Goal: Register for event/course

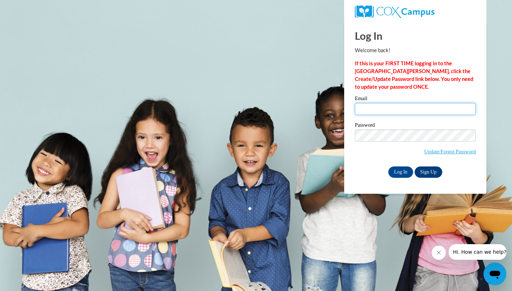
type input "taylor.raine2700@gmail.com"
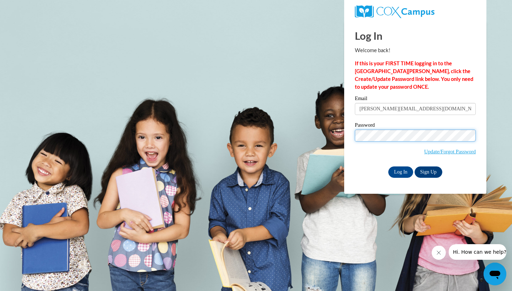
click at [400, 171] on input "Log In" at bounding box center [400, 172] width 25 height 11
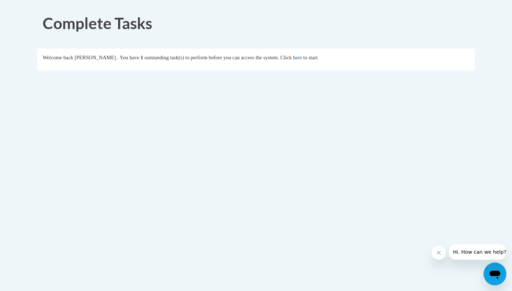
click at [302, 58] on link "here" at bounding box center [297, 58] width 9 height 6
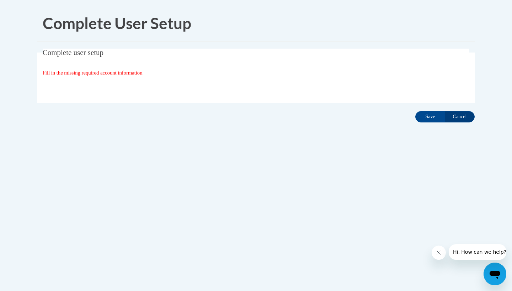
click at [117, 72] on span "Fill in the missing required account information" at bounding box center [93, 73] width 100 height 6
click at [354, 85] on div "Organization State and County | Estado y Condado de la organización Select Stat…" at bounding box center [256, 87] width 427 height 14
click at [426, 118] on input "Save" at bounding box center [430, 116] width 30 height 11
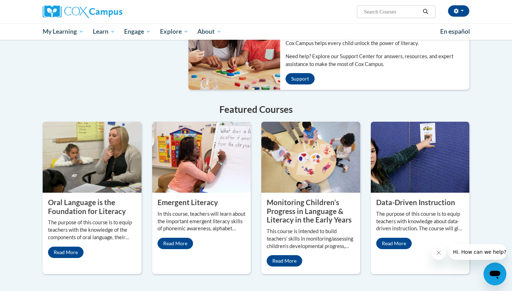
scroll to position [412, 0]
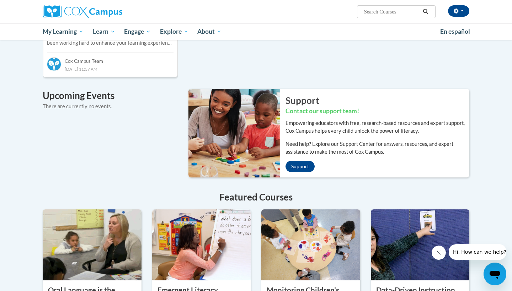
click at [386, 13] on input "Search..." at bounding box center [391, 11] width 57 height 9
type input "oral language"
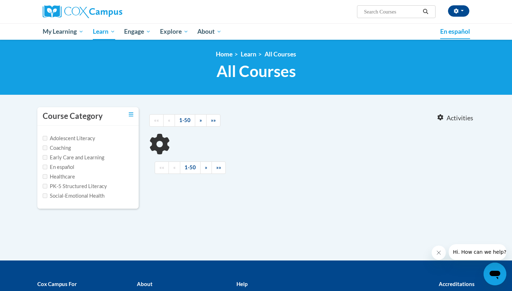
type input "oral language"
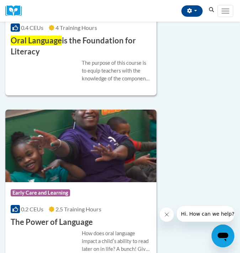
scroll to position [452, 0]
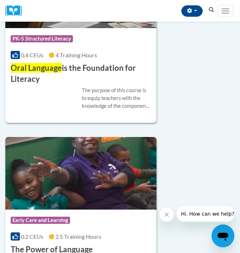
click at [83, 50] on div "Course Category: PK-5 Structured Literacy 0.4 CEUs 4 Training Hours COURSE Oral…" at bounding box center [80, 56] width 151 height 57
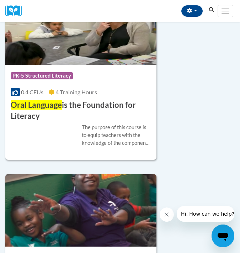
scroll to position [441, 0]
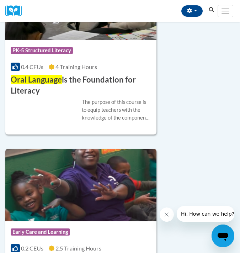
click at [71, 74] on h3 "Oral Language is the Foundation for Literacy" at bounding box center [81, 85] width 140 height 22
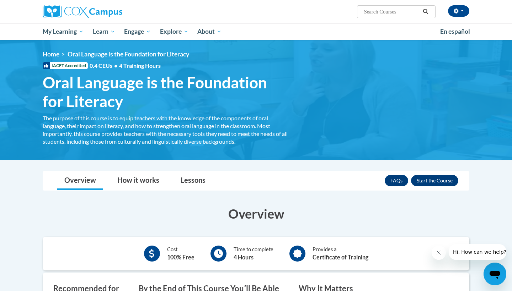
click at [240, 179] on button "Enroll" at bounding box center [434, 180] width 47 height 11
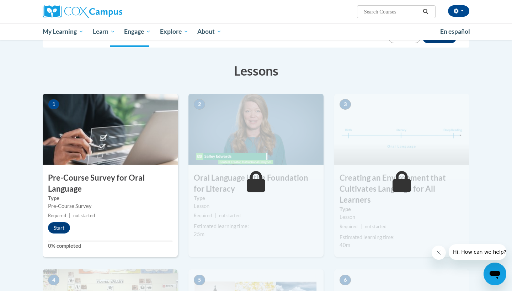
scroll to position [92, 0]
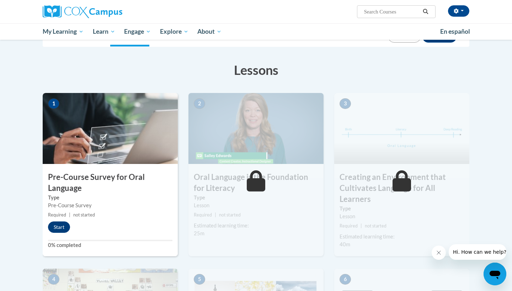
click at [61, 225] on button "Start" at bounding box center [59, 227] width 22 height 11
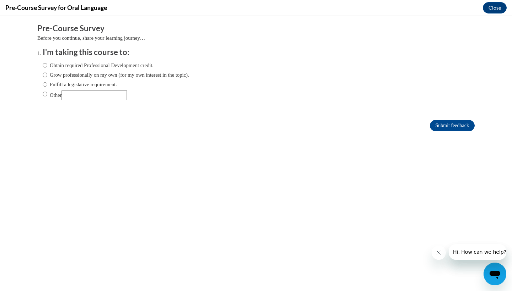
scroll to position [0, 0]
click at [135, 63] on label "Obtain required Professional Development credit." at bounding box center [98, 65] width 111 height 8
click at [47, 63] on input "Obtain required Professional Development credit." at bounding box center [45, 65] width 5 height 8
radio input "true"
click at [455, 127] on input "Submit feedback" at bounding box center [452, 125] width 45 height 11
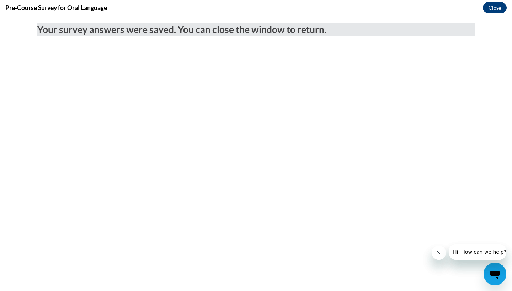
click at [491, 7] on button "Close" at bounding box center [495, 7] width 24 height 11
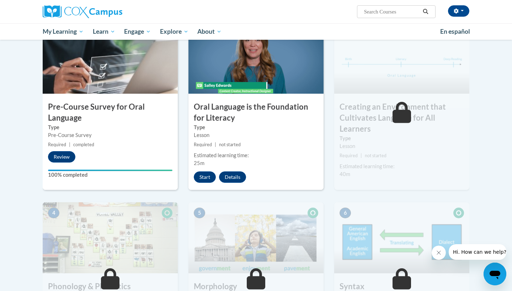
scroll to position [170, 0]
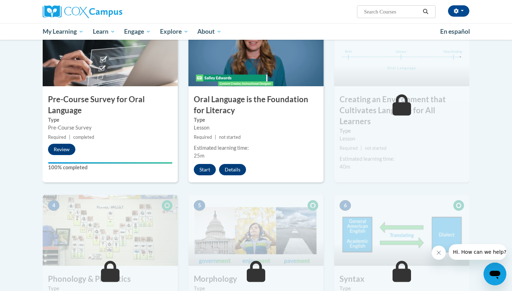
click at [203, 168] on button "Start" at bounding box center [205, 169] width 22 height 11
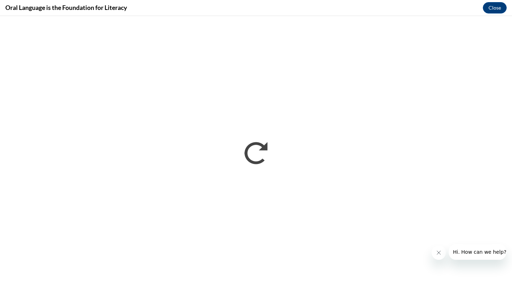
scroll to position [0, 0]
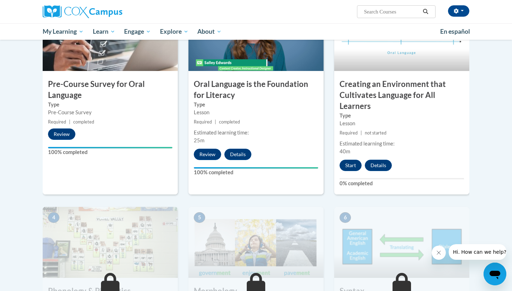
scroll to position [188, 0]
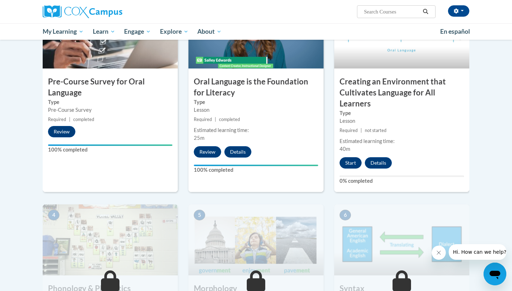
click at [354, 161] on button "Start" at bounding box center [350, 162] width 22 height 11
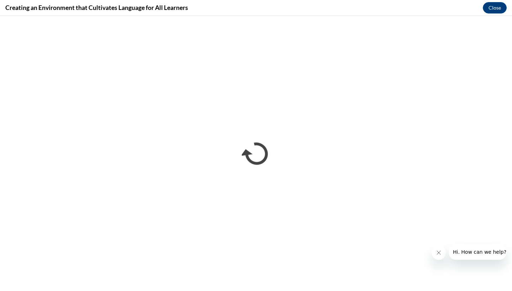
scroll to position [0, 0]
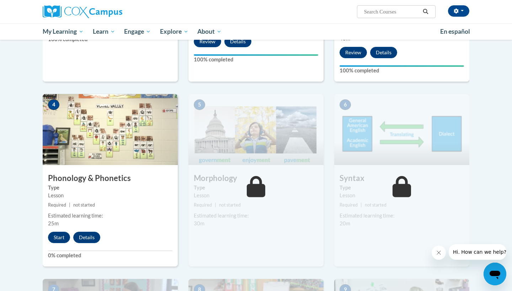
scroll to position [298, 0]
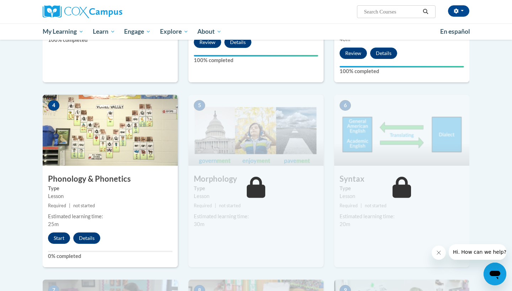
click at [60, 236] on button "Start" at bounding box center [59, 238] width 22 height 11
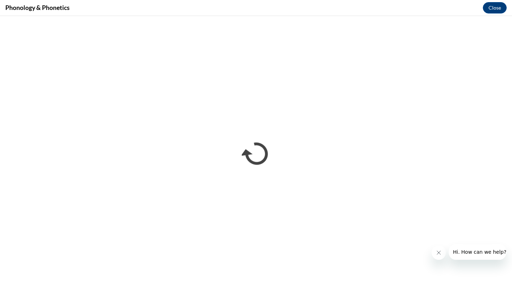
scroll to position [0, 0]
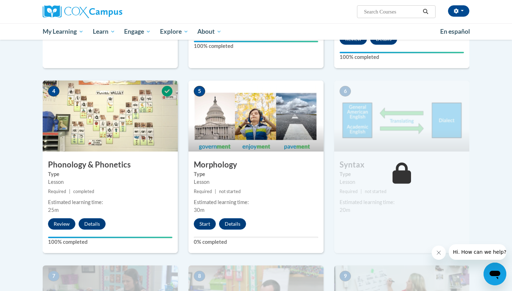
scroll to position [319, 0]
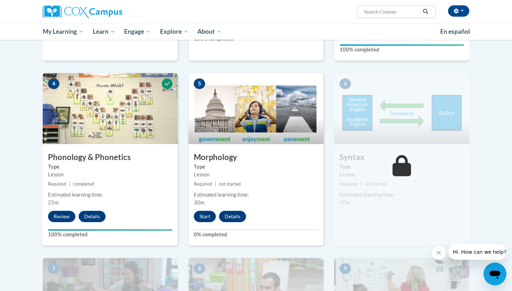
click at [209, 215] on button "Start" at bounding box center [205, 216] width 22 height 11
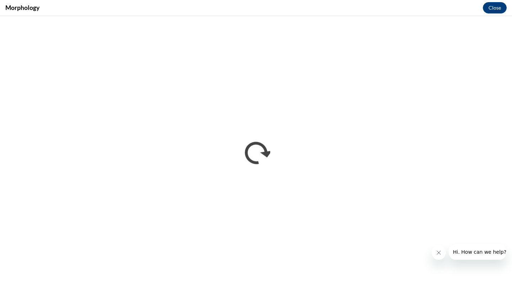
scroll to position [0, 0]
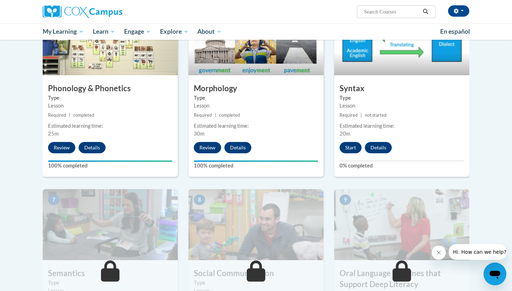
scroll to position [419, 0]
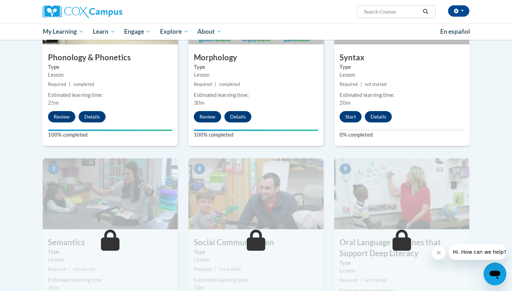
click at [349, 119] on button "Start" at bounding box center [350, 116] width 22 height 11
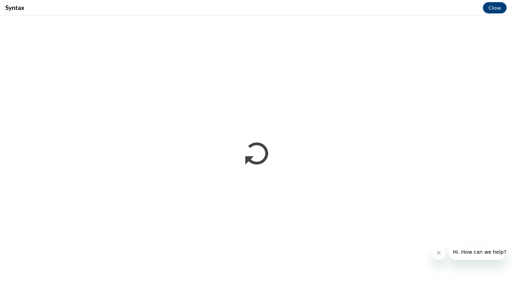
scroll to position [0, 0]
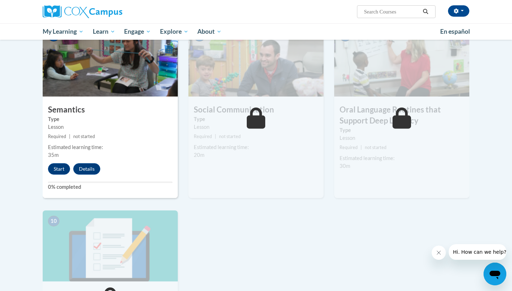
scroll to position [567, 0]
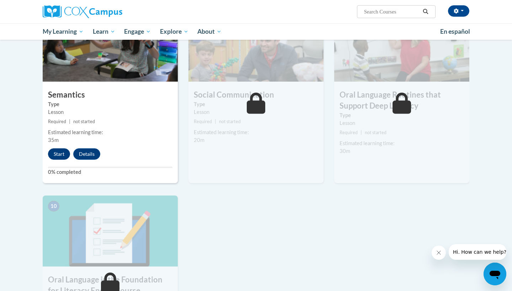
click at [57, 153] on button "Start" at bounding box center [59, 154] width 22 height 11
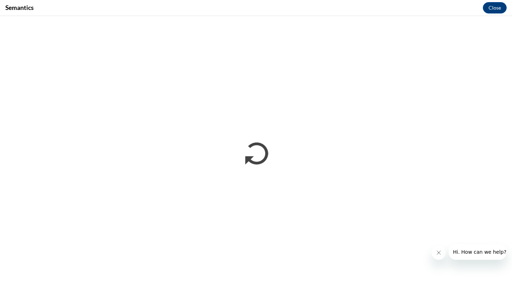
scroll to position [0, 0]
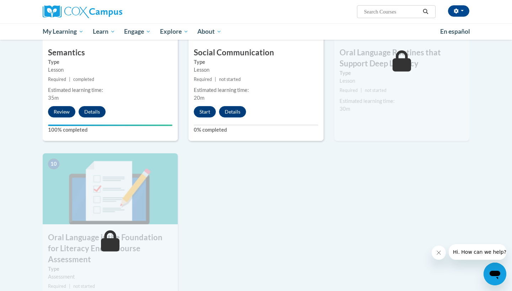
scroll to position [611, 0]
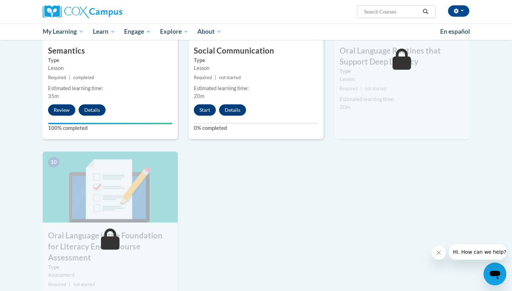
click at [207, 107] on button "Start" at bounding box center [205, 109] width 22 height 11
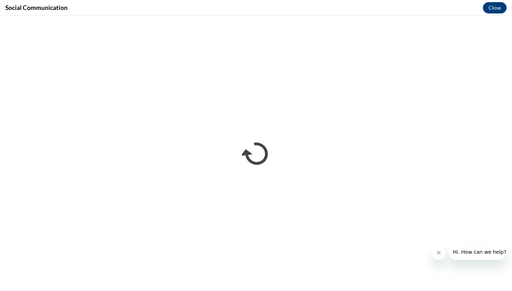
scroll to position [0, 0]
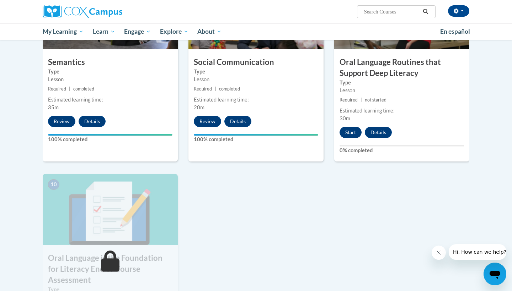
scroll to position [600, 0]
click at [344, 129] on button "Start" at bounding box center [350, 132] width 22 height 11
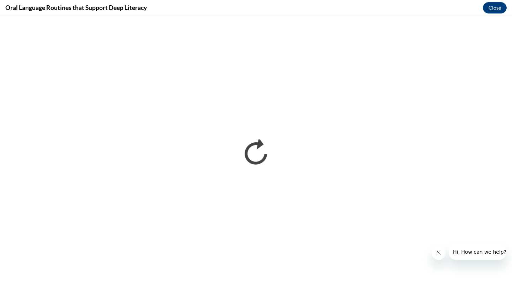
scroll to position [0, 0]
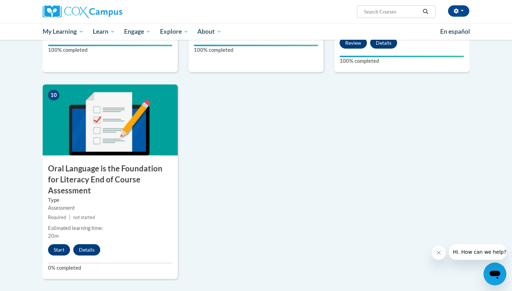
scroll to position [694, 0]
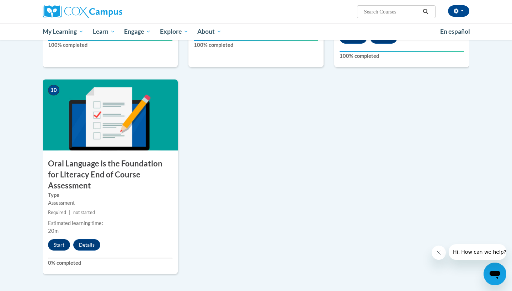
click at [60, 240] on button "Start" at bounding box center [59, 245] width 22 height 11
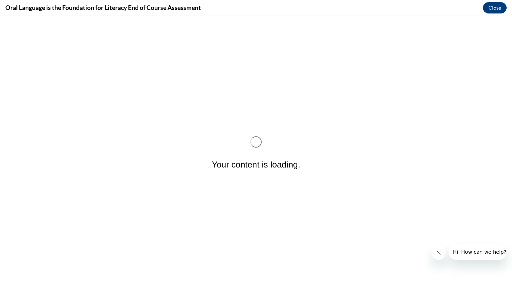
scroll to position [0, 0]
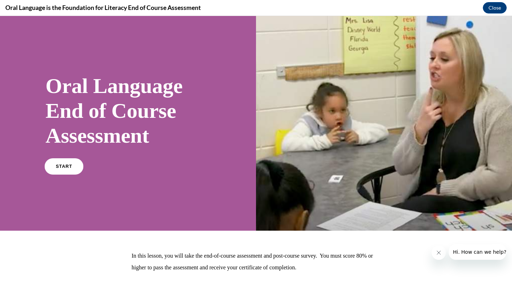
click at [69, 168] on span "START" at bounding box center [64, 166] width 16 height 5
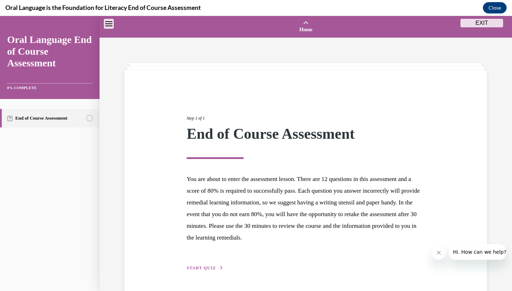
scroll to position [22, 0]
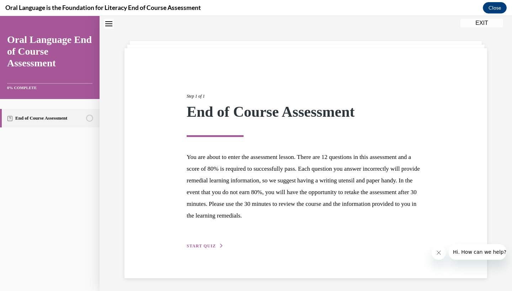
click at [203, 249] on button "START QUIZ" at bounding box center [205, 246] width 37 height 6
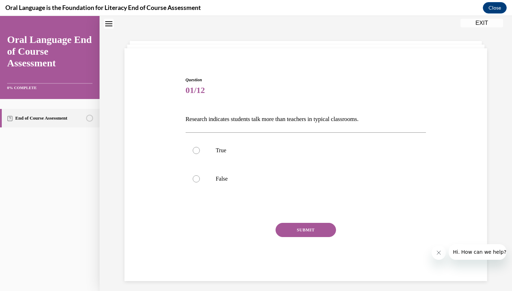
scroll to position [22, 0]
click at [191, 174] on label "False" at bounding box center [305, 179] width 241 height 28
click at [193, 176] on input "False" at bounding box center [196, 179] width 7 height 7
radio input "true"
click at [281, 235] on button "SUBMIT" at bounding box center [305, 231] width 60 height 14
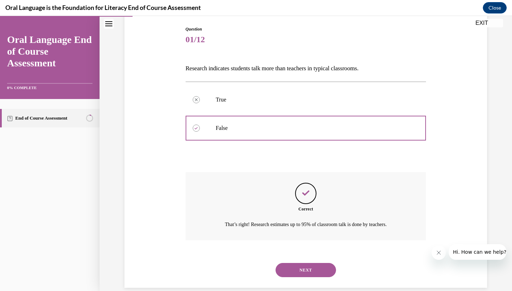
scroll to position [75, 0]
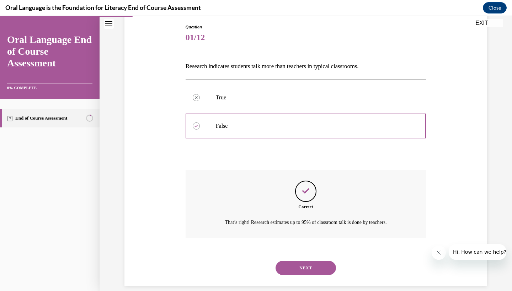
click at [308, 261] on button "NEXT" at bounding box center [305, 268] width 60 height 14
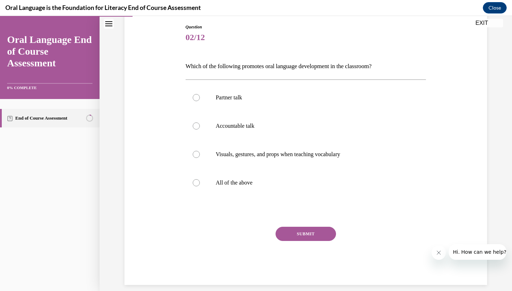
scroll to position [75, 0]
click at [241, 181] on p "All of the above" at bounding box center [312, 183] width 193 height 7
click at [200, 181] on input "All of the above" at bounding box center [196, 183] width 7 height 7
radio input "true"
click at [302, 233] on button "SUBMIT" at bounding box center [305, 234] width 60 height 14
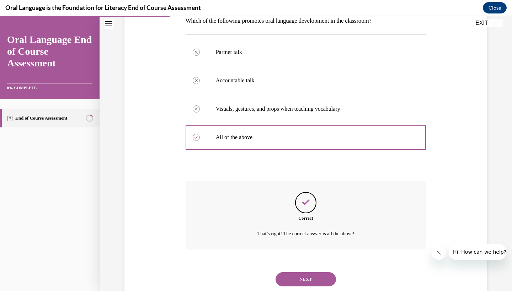
scroll to position [132, 0]
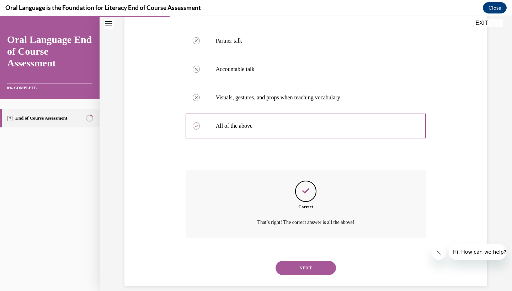
click at [308, 267] on div "NEXT" at bounding box center [305, 268] width 241 height 28
click at [308, 261] on button "NEXT" at bounding box center [305, 268] width 60 height 14
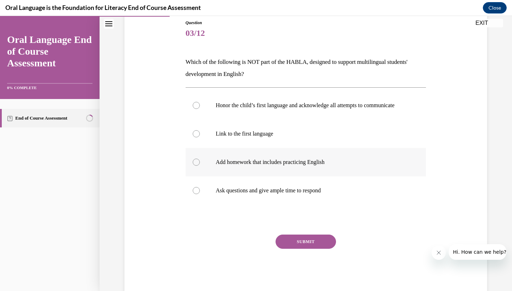
click at [259, 165] on label "Add homework that includes practicing English" at bounding box center [305, 162] width 241 height 28
click at [200, 165] on input "Add homework that includes practicing English" at bounding box center [196, 162] width 7 height 7
radio input "true"
click at [289, 243] on button "SUBMIT" at bounding box center [305, 242] width 60 height 14
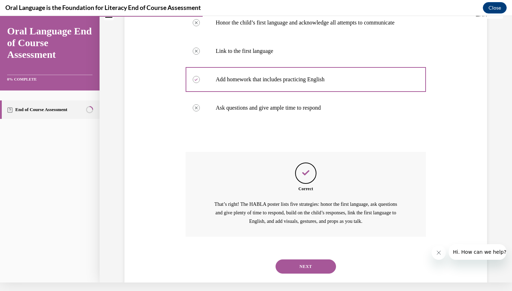
scroll to position [167, 0]
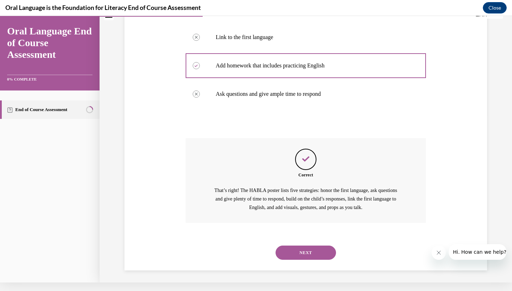
click at [307, 251] on button "NEXT" at bounding box center [305, 253] width 60 height 14
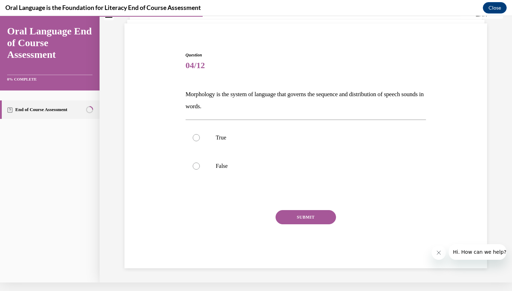
scroll to position [22, 0]
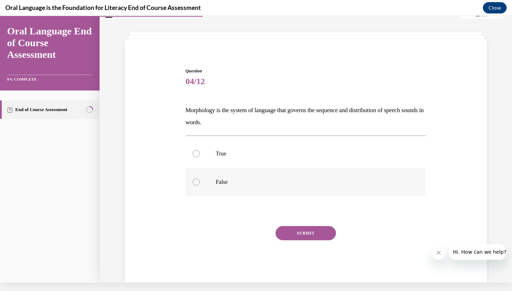
click at [250, 187] on label "False" at bounding box center [305, 182] width 241 height 28
click at [200, 186] on input "False" at bounding box center [196, 182] width 7 height 7
radio input "true"
click at [302, 236] on button "SUBMIT" at bounding box center [305, 233] width 60 height 14
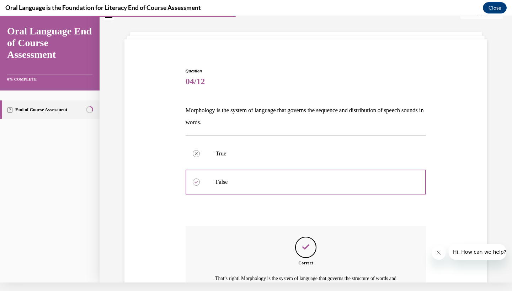
scroll to position [103, 0]
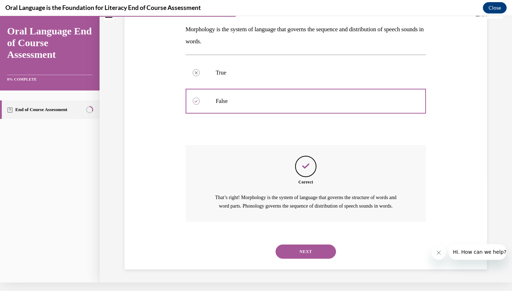
click at [306, 256] on button "NEXT" at bounding box center [305, 252] width 60 height 14
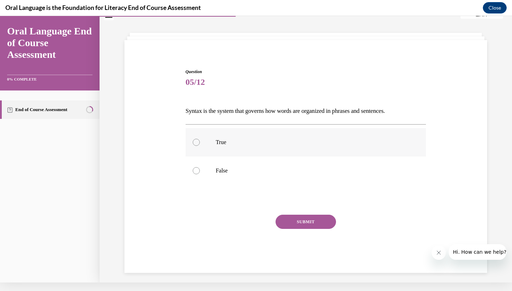
click at [269, 145] on p "True" at bounding box center [312, 142] width 193 height 7
click at [200, 145] on input "True" at bounding box center [196, 142] width 7 height 7
radio input "true"
click at [300, 219] on button "SUBMIT" at bounding box center [305, 222] width 60 height 14
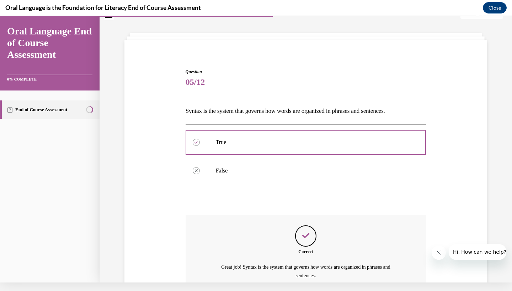
scroll to position [83, 0]
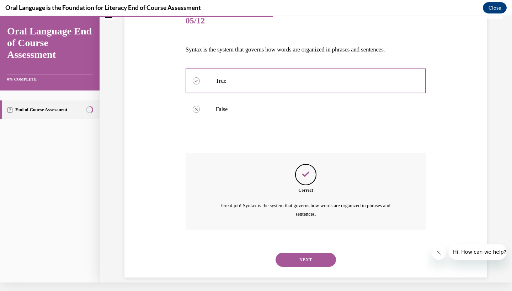
click at [303, 253] on button "NEXT" at bounding box center [305, 260] width 60 height 14
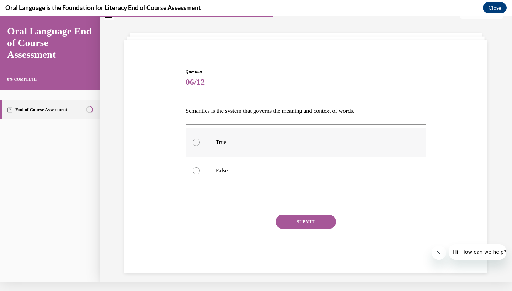
click at [270, 134] on label "True" at bounding box center [305, 142] width 241 height 28
click at [200, 139] on input "True" at bounding box center [196, 142] width 7 height 7
radio input "true"
click at [295, 222] on button "SUBMIT" at bounding box center [305, 222] width 60 height 14
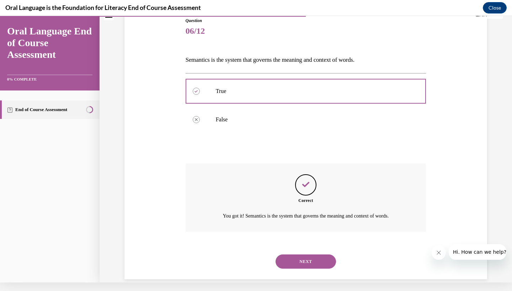
scroll to position [75, 0]
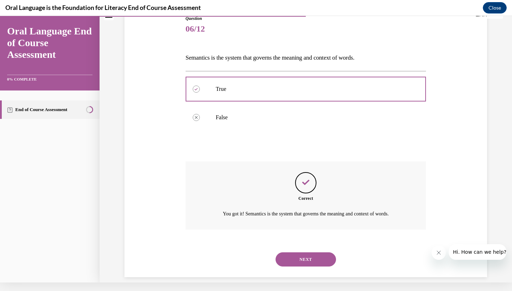
click at [303, 253] on button "NEXT" at bounding box center [305, 260] width 60 height 14
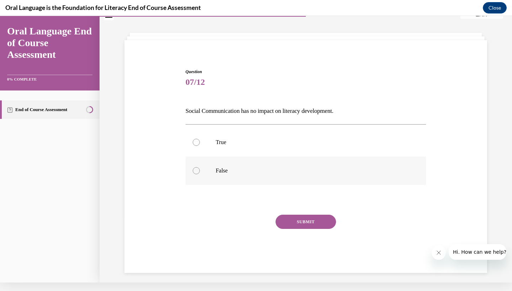
click at [253, 178] on label "False" at bounding box center [305, 171] width 241 height 28
click at [200, 174] on input "False" at bounding box center [196, 170] width 7 height 7
radio input "true"
click at [296, 225] on button "SUBMIT" at bounding box center [305, 222] width 60 height 14
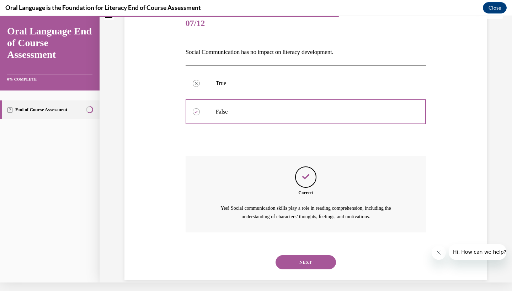
scroll to position [83, 0]
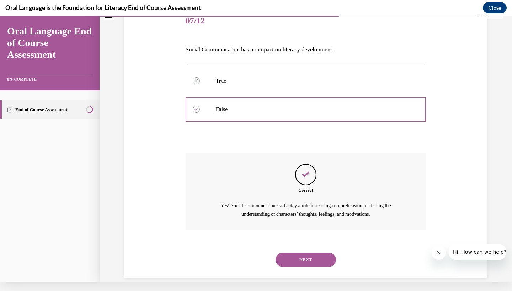
click at [302, 253] on button "NEXT" at bounding box center [305, 260] width 60 height 14
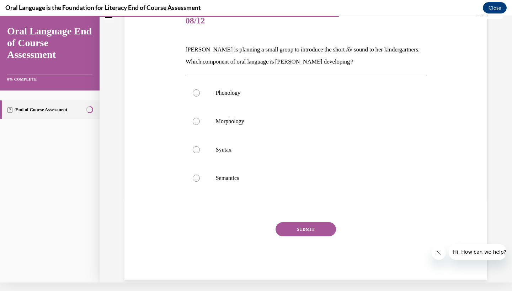
scroll to position [0, 0]
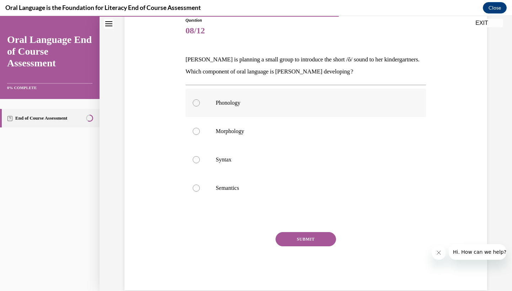
click at [249, 100] on p "Phonology" at bounding box center [312, 103] width 193 height 7
click at [200, 100] on input "Phonology" at bounding box center [196, 103] width 7 height 7
radio input "true"
click at [301, 244] on button "SUBMIT" at bounding box center [305, 239] width 60 height 14
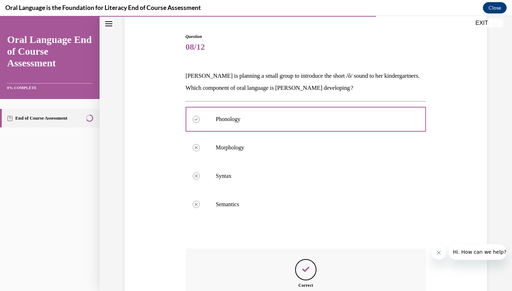
scroll to position [152, 0]
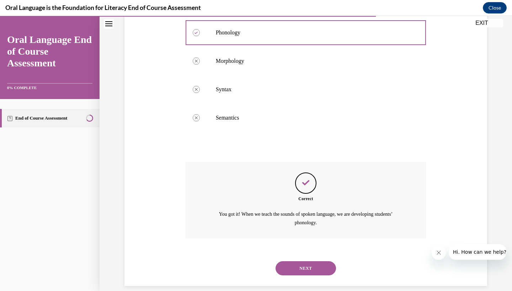
click at [302, 263] on button "NEXT" at bounding box center [305, 269] width 60 height 14
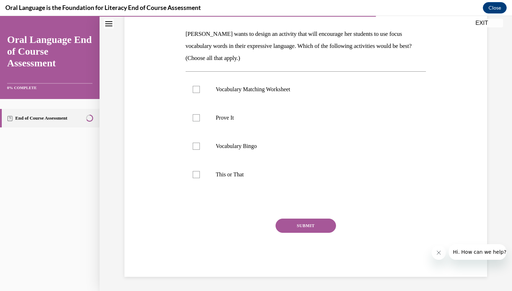
scroll to position [96, 0]
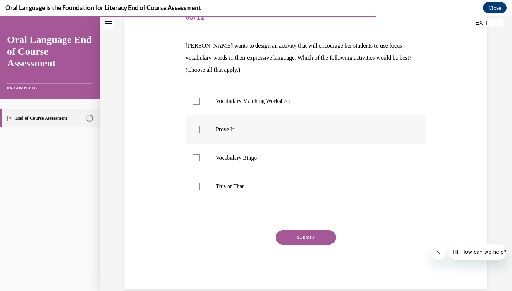
click at [232, 141] on label "Prove It" at bounding box center [305, 129] width 241 height 28
click at [200, 133] on input "Prove It" at bounding box center [196, 129] width 7 height 7
checkbox input "true"
click at [231, 196] on label "This or That" at bounding box center [305, 186] width 241 height 28
click at [200, 190] on input "This or That" at bounding box center [196, 186] width 7 height 7
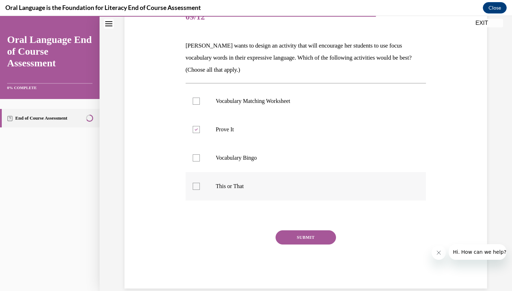
checkbox input "true"
click at [306, 249] on div "SUBMIT" at bounding box center [305, 249] width 241 height 36
click at [311, 257] on div "SUBMIT" at bounding box center [305, 249] width 241 height 36
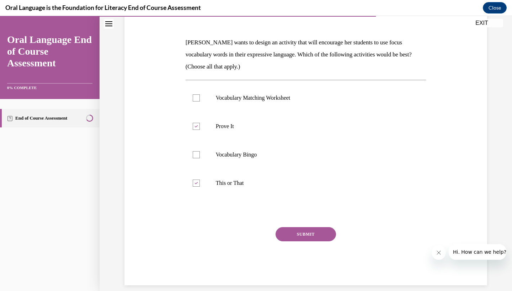
click at [299, 233] on button "SUBMIT" at bounding box center [305, 234] width 60 height 14
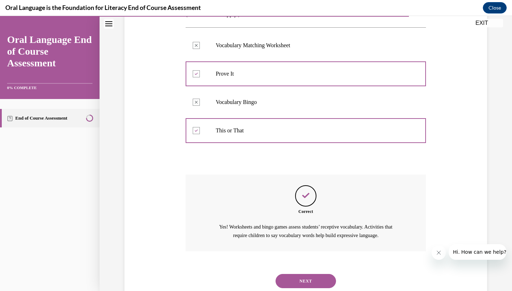
scroll to position [164, 0]
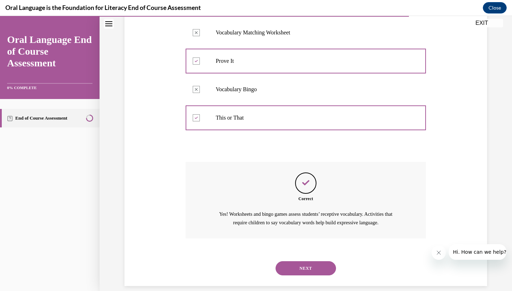
click at [296, 262] on button "NEXT" at bounding box center [305, 269] width 60 height 14
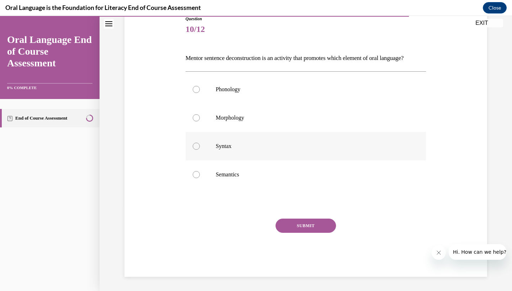
click at [214, 156] on label "Syntax" at bounding box center [305, 146] width 241 height 28
click at [200, 150] on input "Syntax" at bounding box center [196, 146] width 7 height 7
radio input "true"
click at [293, 233] on button "SUBMIT" at bounding box center [305, 226] width 60 height 14
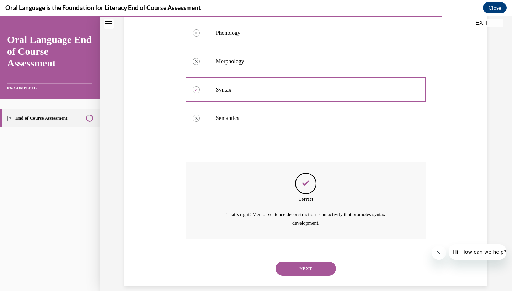
scroll to position [152, 0]
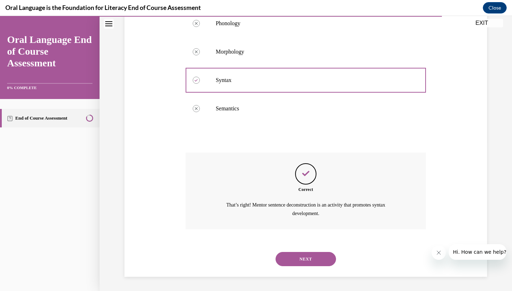
click at [308, 257] on button "NEXT" at bounding box center [305, 259] width 60 height 14
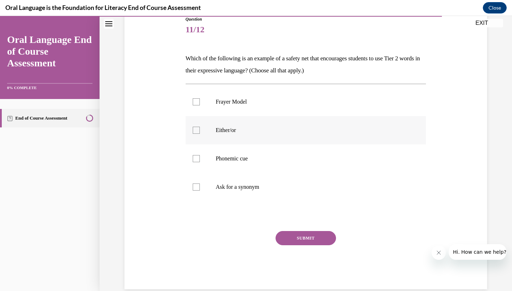
click at [252, 131] on p "Either/or" at bounding box center [312, 130] width 193 height 7
click at [200, 131] on input "Either/or" at bounding box center [196, 130] width 7 height 7
checkbox input "true"
click at [297, 242] on button "SUBMIT" at bounding box center [305, 238] width 60 height 14
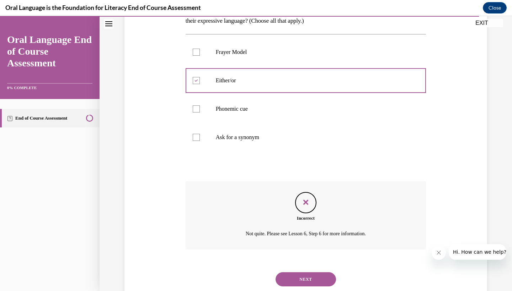
scroll to position [144, 0]
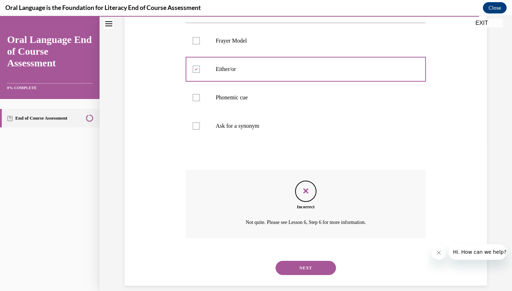
click at [300, 261] on button "NEXT" at bounding box center [305, 268] width 60 height 14
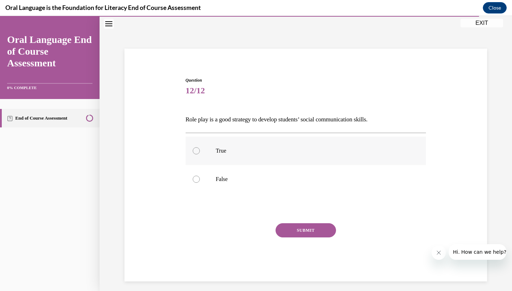
click at [249, 144] on label "True" at bounding box center [305, 151] width 241 height 28
click at [200, 147] on input "True" at bounding box center [196, 150] width 7 height 7
radio input "true"
click at [299, 235] on button "SUBMIT" at bounding box center [305, 231] width 60 height 14
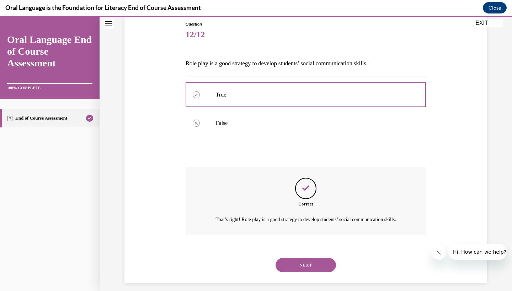
scroll to position [83, 0]
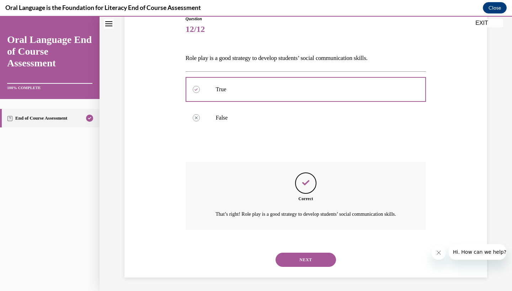
click at [304, 253] on button "NEXT" at bounding box center [305, 260] width 60 height 14
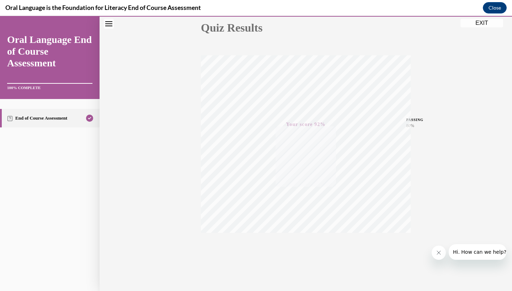
scroll to position [89, 0]
click at [497, 21] on button "EXIT" at bounding box center [481, 23] width 43 height 9
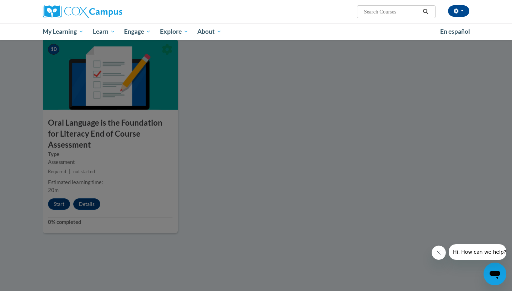
scroll to position [736, 0]
click at [235, 149] on div at bounding box center [256, 145] width 512 height 291
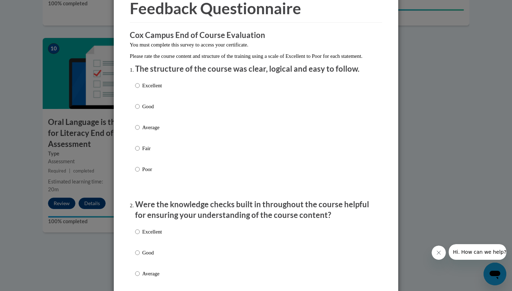
scroll to position [36, 0]
click at [140, 94] on label "Excellent" at bounding box center [148, 90] width 27 height 19
click at [140, 89] on input "Excellent" at bounding box center [137, 85] width 5 height 8
radio input "true"
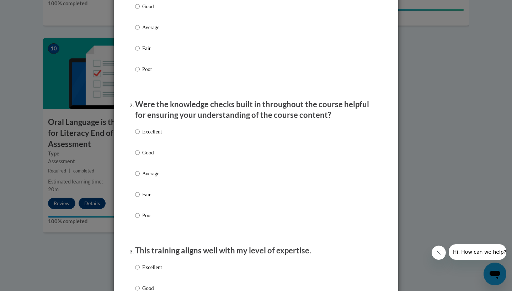
scroll to position [144, 0]
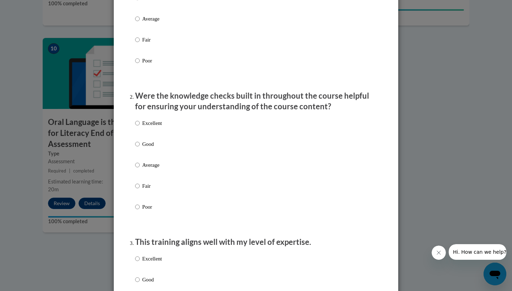
click at [135, 148] on input "Good" at bounding box center [137, 144] width 5 height 8
radio input "true"
click at [137, 127] on input "Excellent" at bounding box center [137, 123] width 5 height 8
radio input "true"
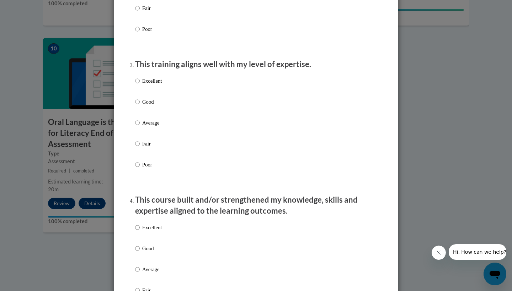
scroll to position [337, 0]
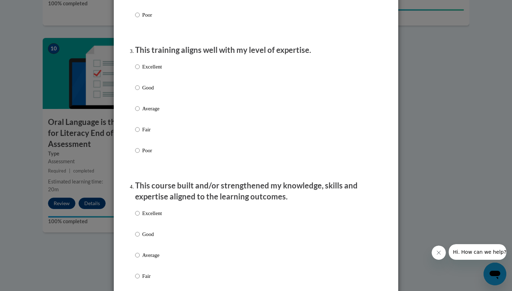
click at [138, 113] on input "Average" at bounding box center [137, 109] width 5 height 8
radio input "true"
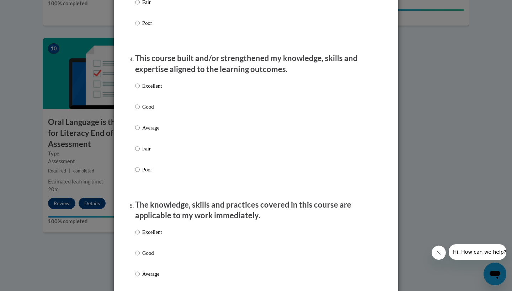
scroll to position [464, 0]
click at [138, 129] on input "Average" at bounding box center [137, 128] width 5 height 8
radio input "true"
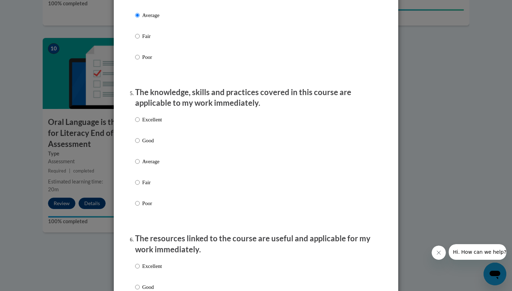
scroll to position [580, 0]
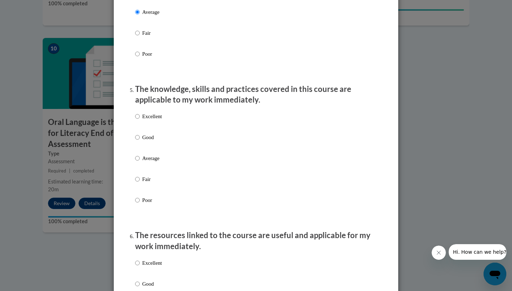
click at [136, 141] on input "Good" at bounding box center [137, 138] width 5 height 8
radio input "true"
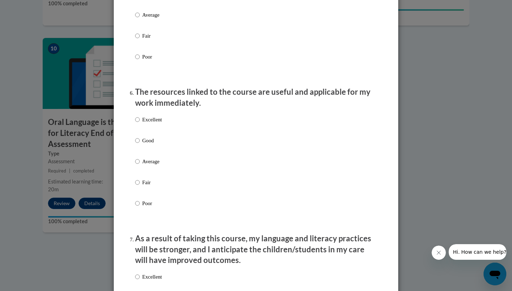
scroll to position [728, 0]
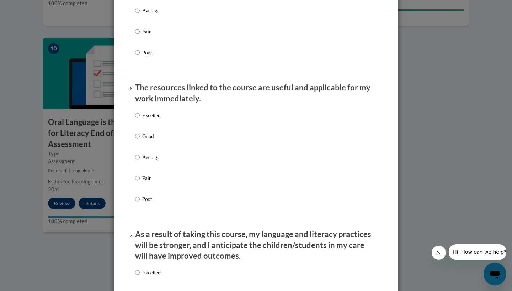
click at [137, 182] on input "Fair" at bounding box center [137, 178] width 5 height 8
radio input "true"
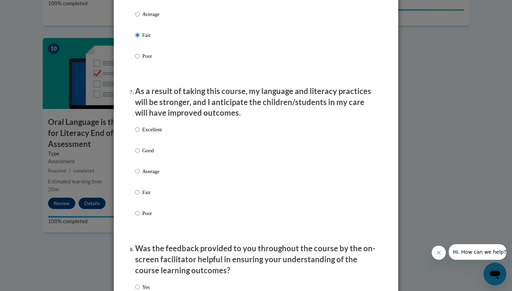
scroll to position [871, 0]
click at [136, 149] on input "Good" at bounding box center [137, 150] width 5 height 8
radio input "true"
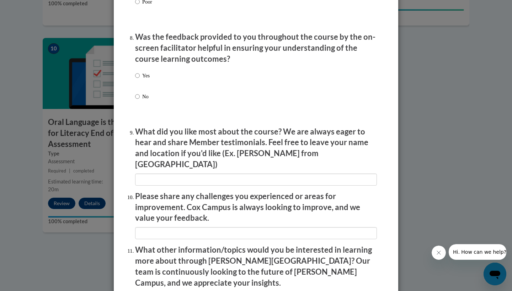
scroll to position [1084, 0]
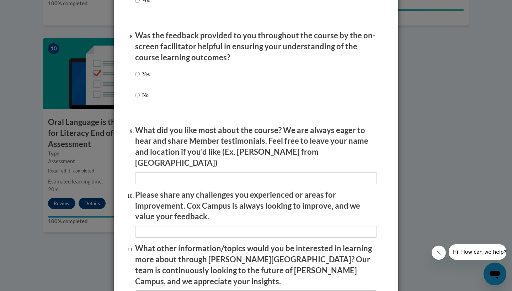
click at [151, 76] on div "Yes No" at bounding box center [256, 93] width 242 height 53
click at [136, 70] on div "Yes No" at bounding box center [142, 90] width 15 height 47
click at [136, 74] on input "Yes" at bounding box center [137, 74] width 5 height 8
radio input "true"
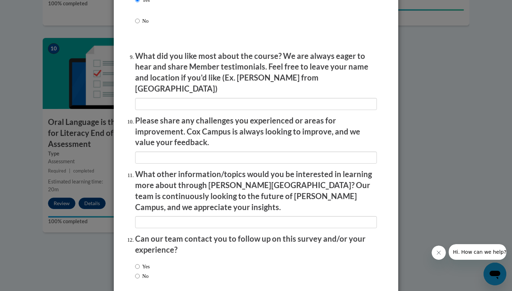
scroll to position [1159, 0]
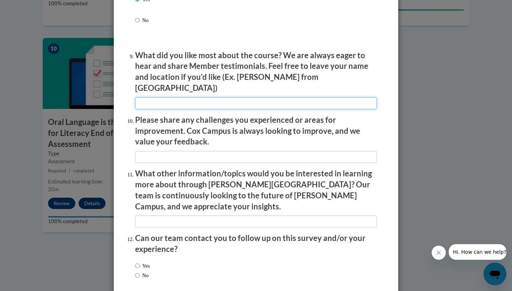
click at [203, 97] on input "textbox" at bounding box center [256, 103] width 242 height 12
type input "the teachers in their classrooms giving examples"
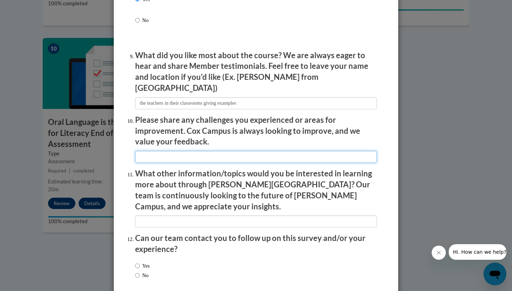
click at [262, 151] on input "textbox" at bounding box center [256, 157] width 242 height 12
type input "offer this for a 6-12 as well!"
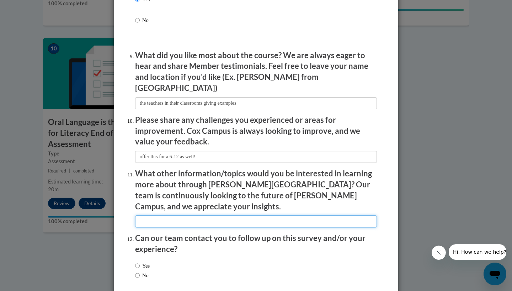
click at [279, 216] on input "textbox" at bounding box center [256, 222] width 242 height 12
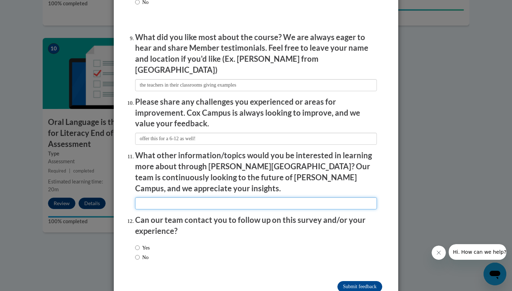
scroll to position [1177, 0]
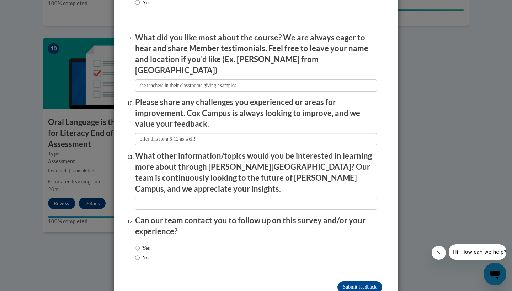
click at [140, 254] on label "No" at bounding box center [142, 258] width 14 height 8
click at [140, 254] on input "No" at bounding box center [137, 258] width 5 height 8
radio input "true"
click at [346, 282] on input "Submit feedback" at bounding box center [359, 287] width 45 height 11
